Goal: Check status

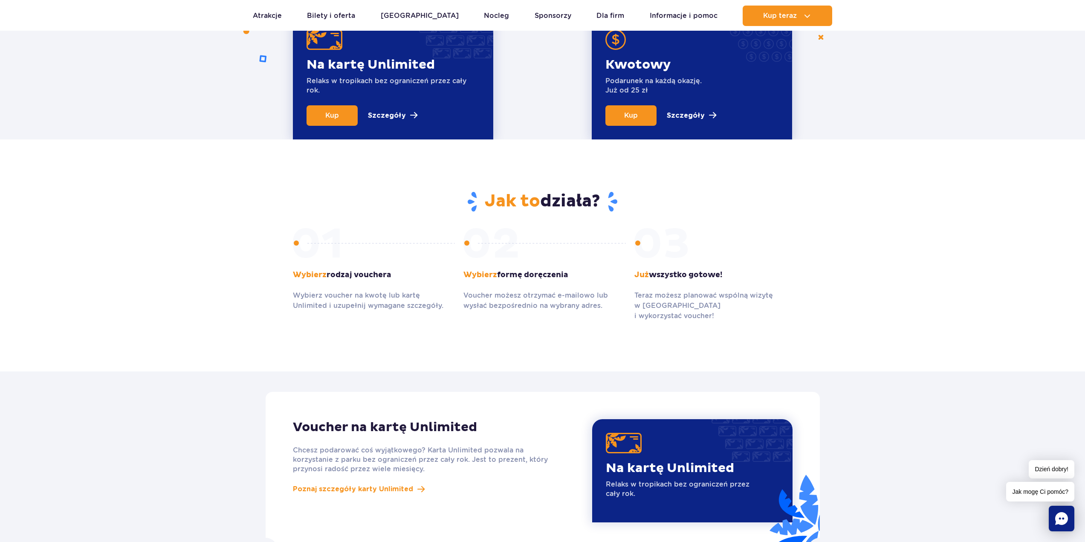
scroll to position [384, 0]
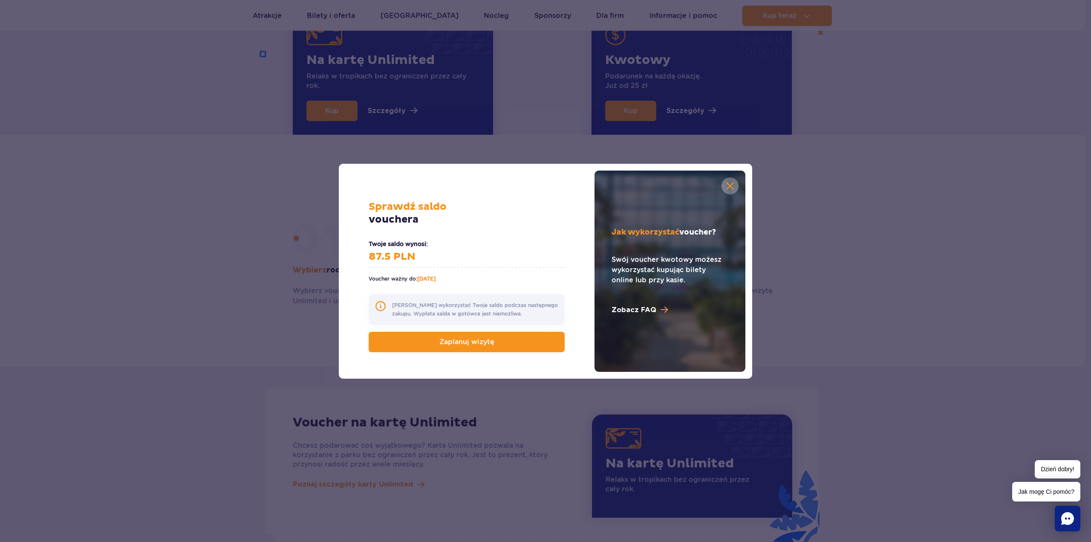
click at [725, 185] on link at bounding box center [730, 185] width 17 height 17
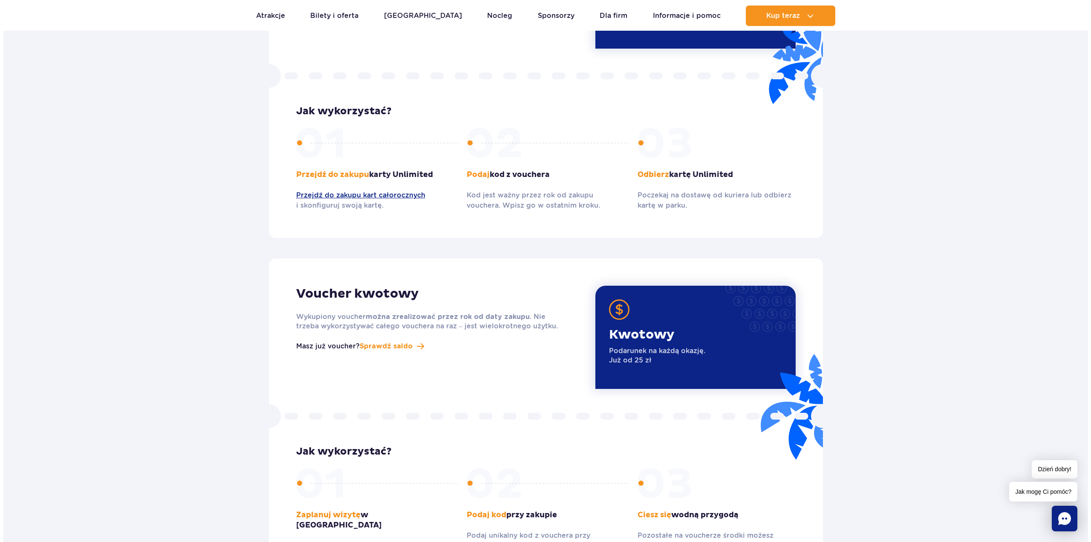
scroll to position [938, 0]
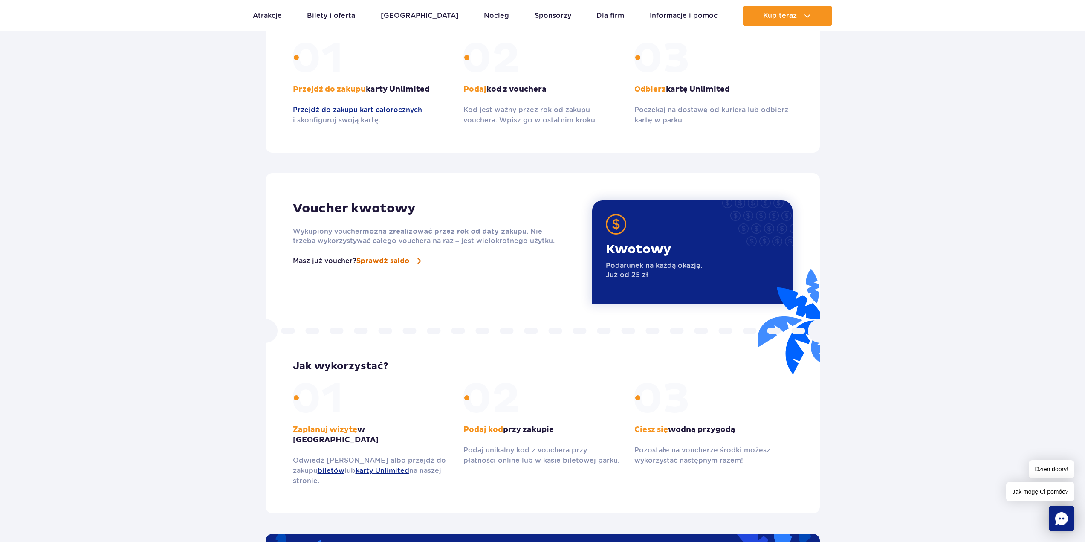
click at [410, 256] on button "Sprawdź saldo" at bounding box center [388, 261] width 64 height 10
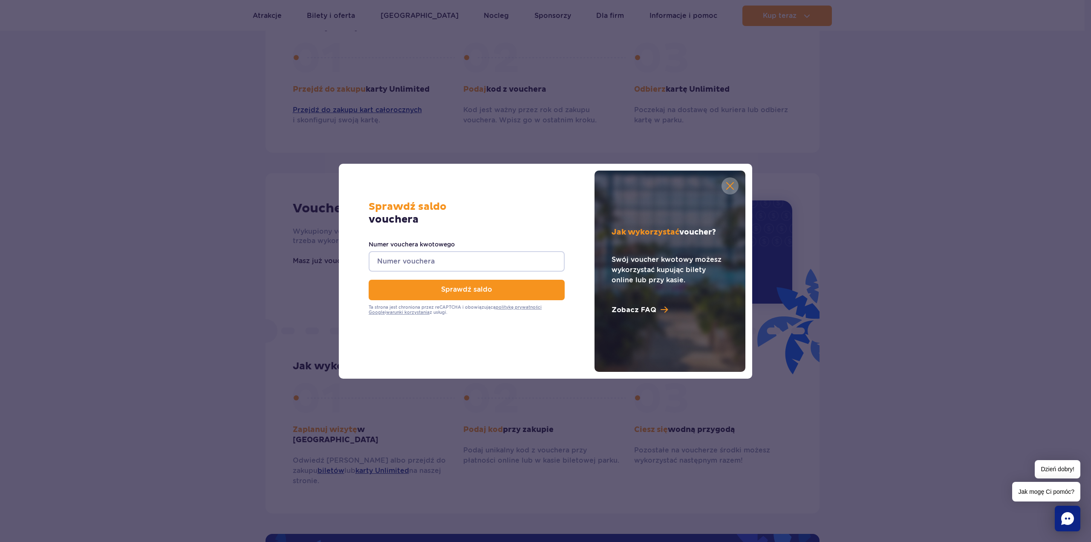
click at [437, 261] on input "Numer vouchera kwotowego" at bounding box center [467, 261] width 196 height 20
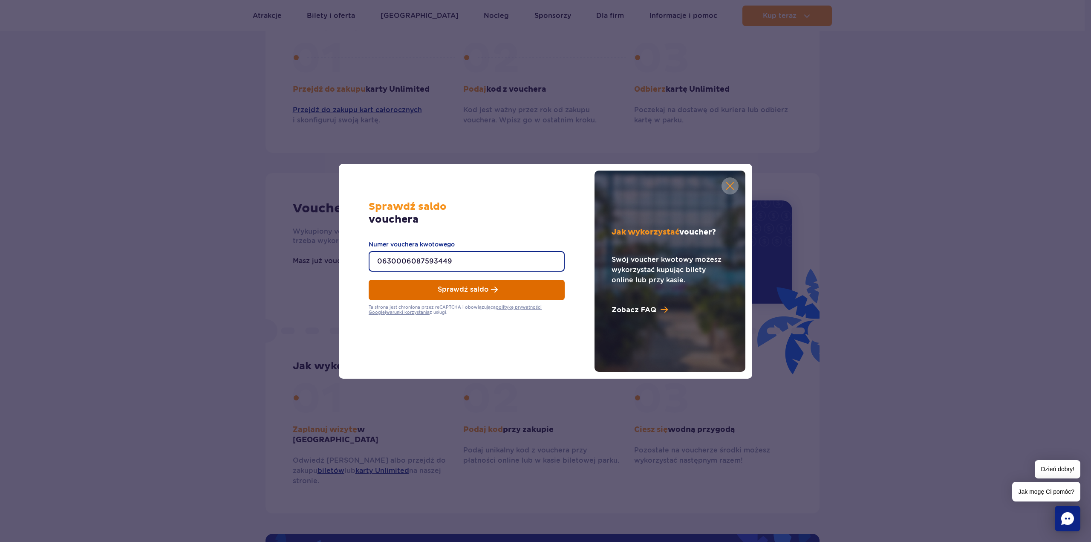
type input "0630006087593449"
click at [489, 289] on button "Sprawdź saldo" at bounding box center [467, 290] width 196 height 20
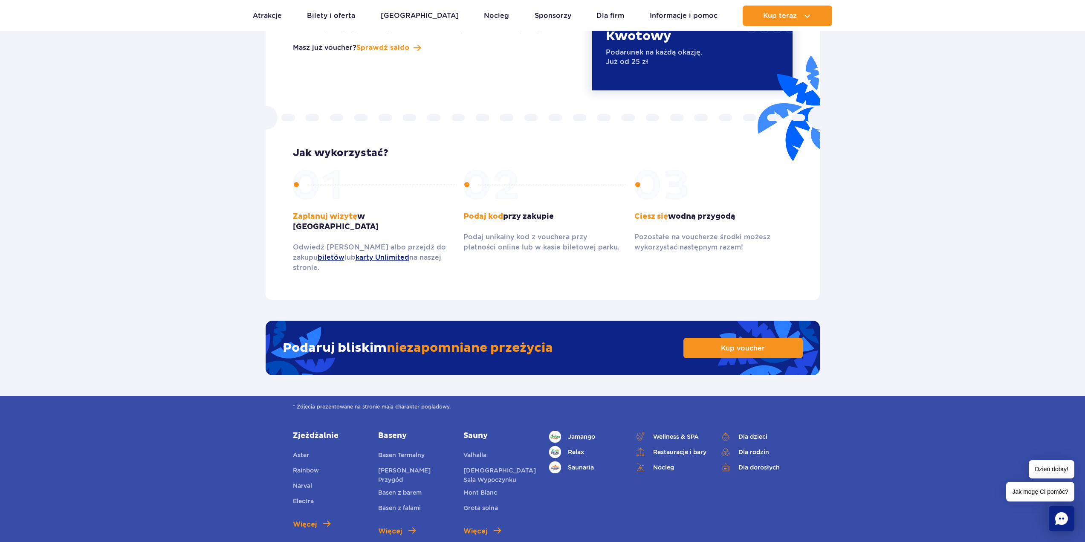
scroll to position [938, 0]
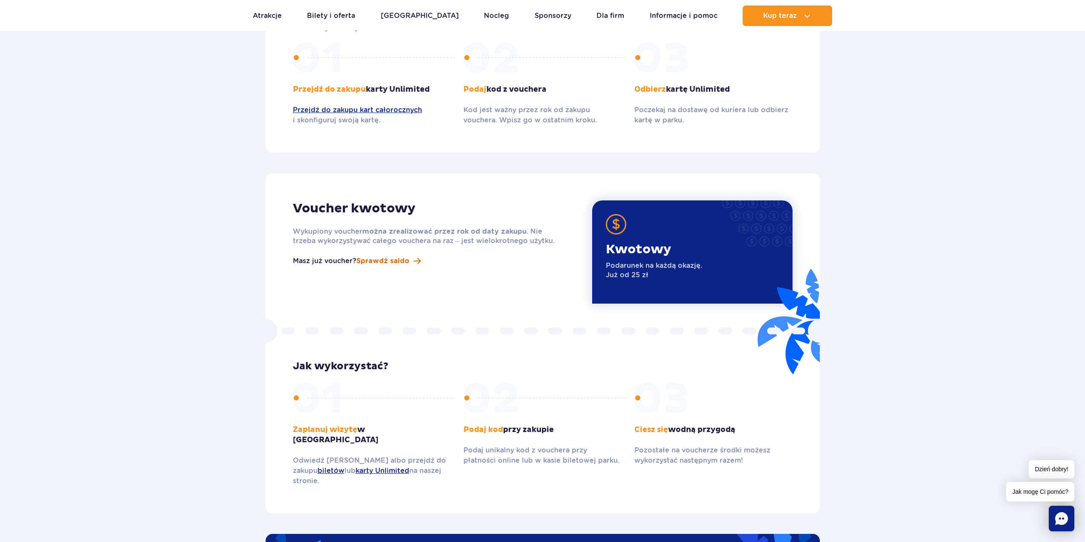
click at [379, 256] on span "Sprawdź saldo" at bounding box center [382, 261] width 53 height 10
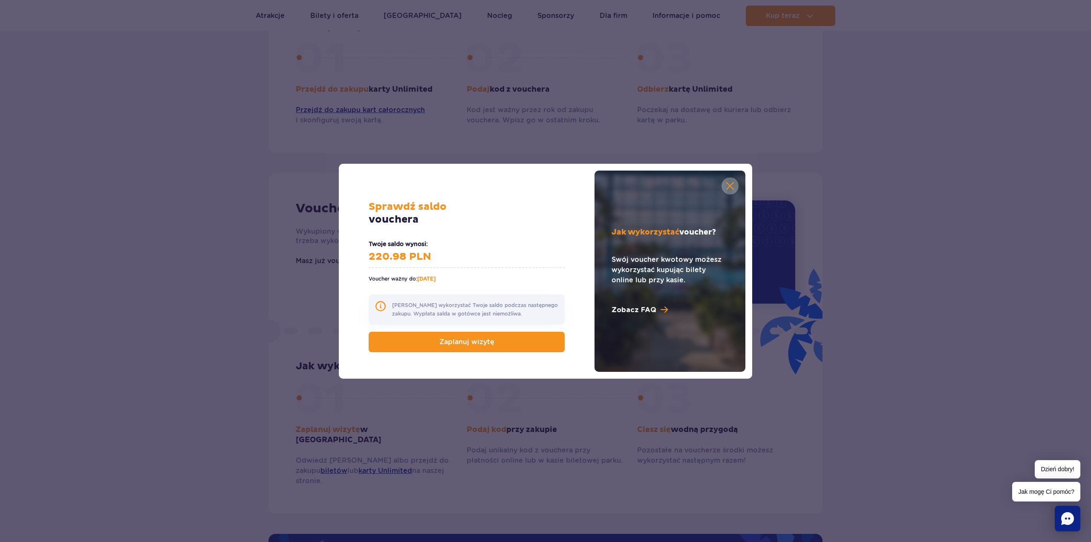
click at [726, 186] on link at bounding box center [730, 185] width 17 height 17
